Goal: Find contact information

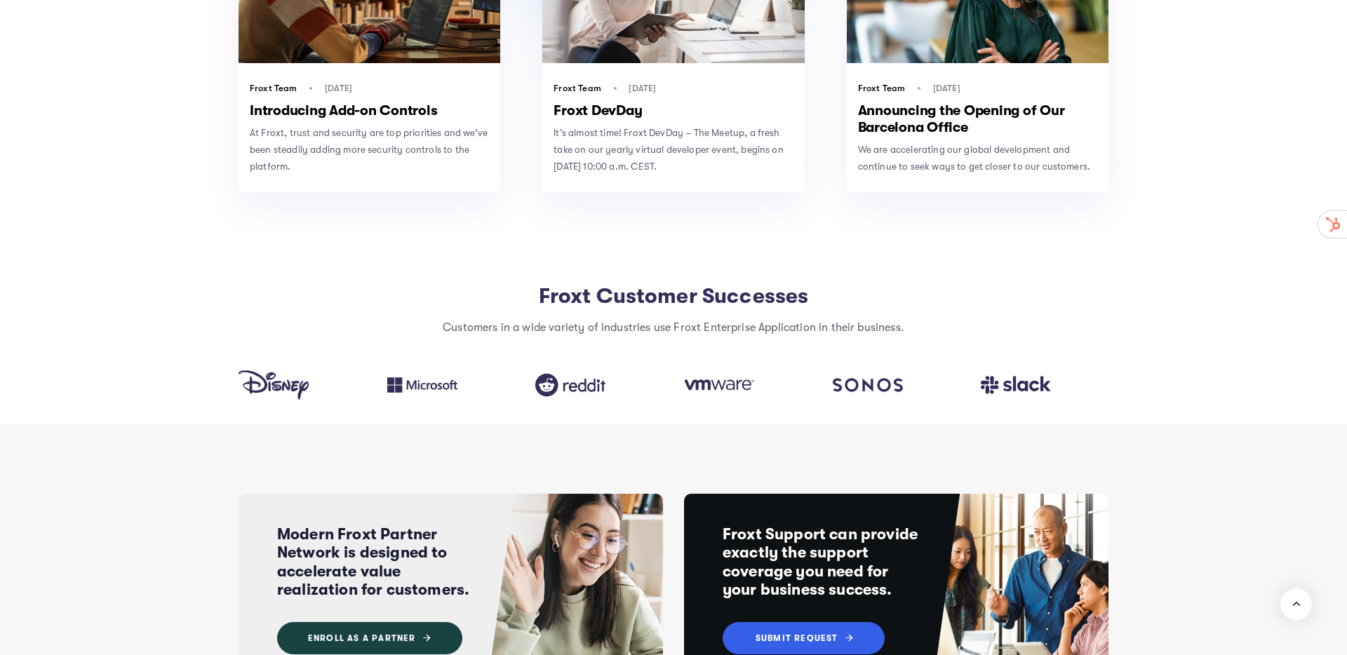
scroll to position [5049, 0]
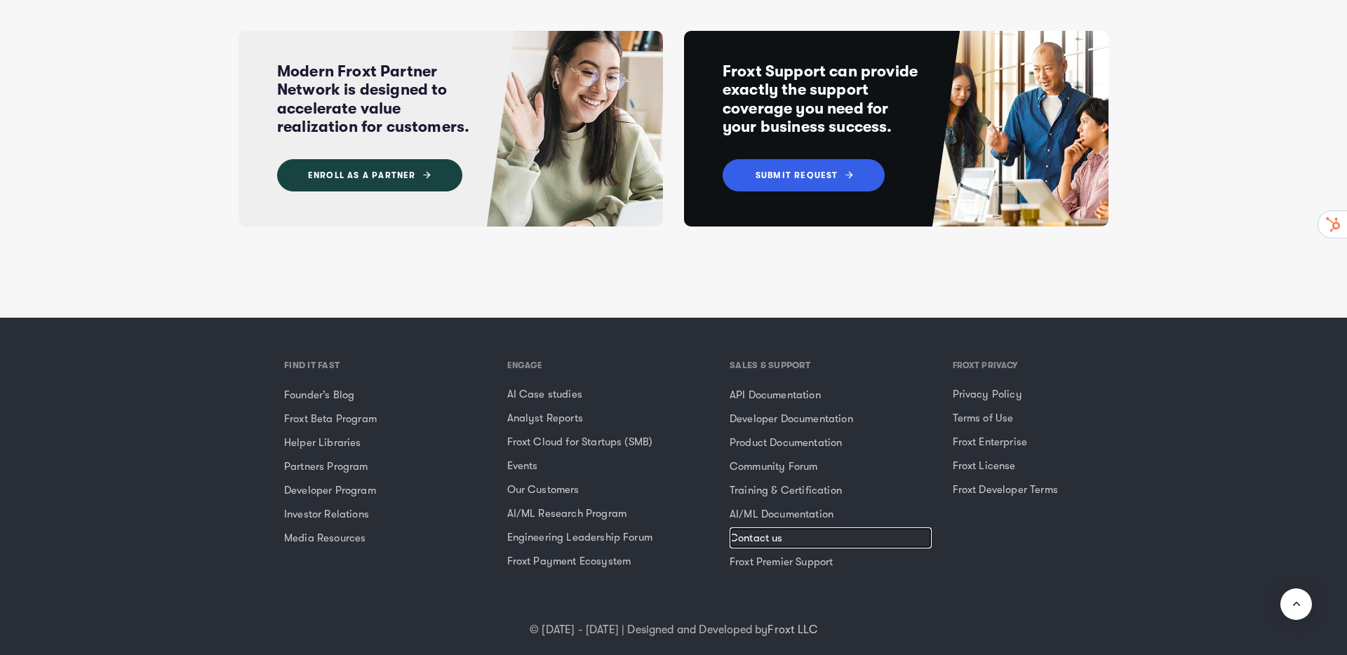
click at [783, 528] on link "Contact us" at bounding box center [831, 538] width 202 height 21
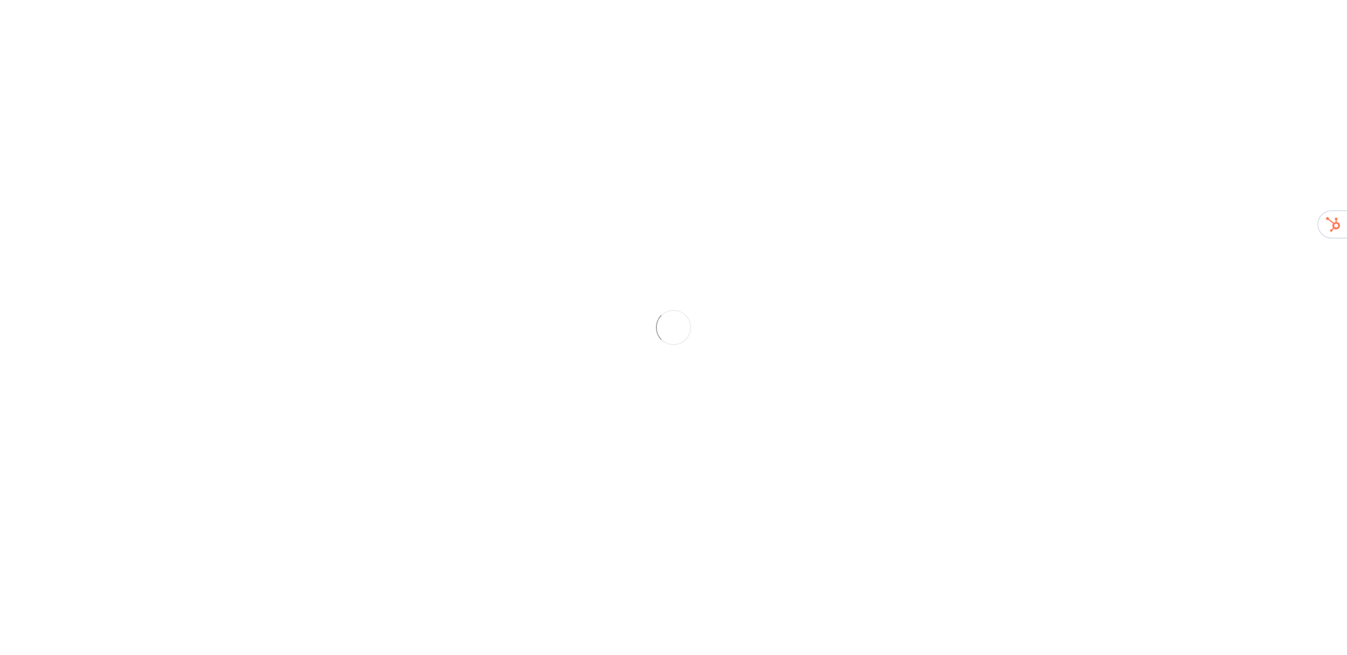
scroll to position [78, 0]
